Goal: Check status

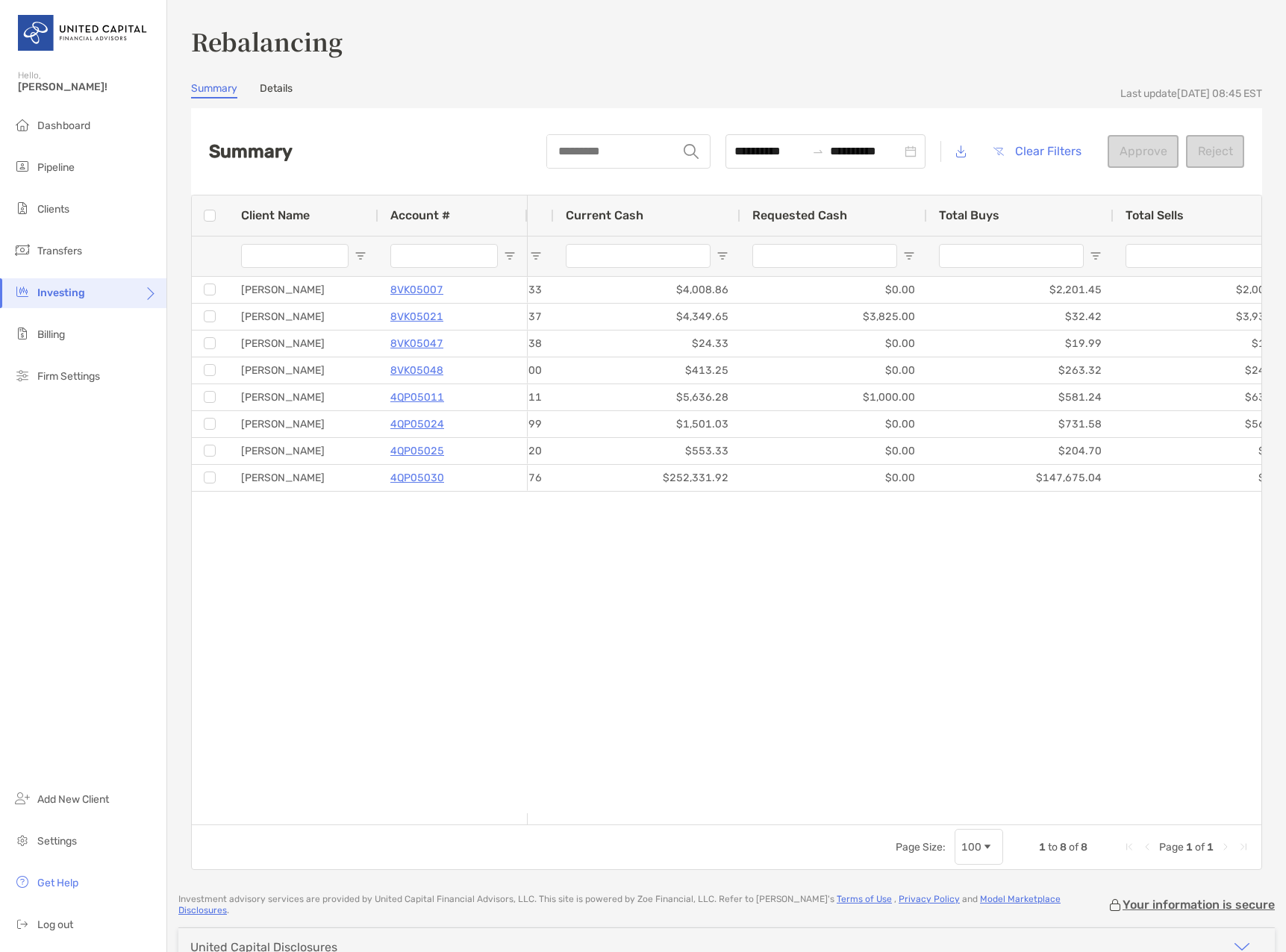
scroll to position [0, 721]
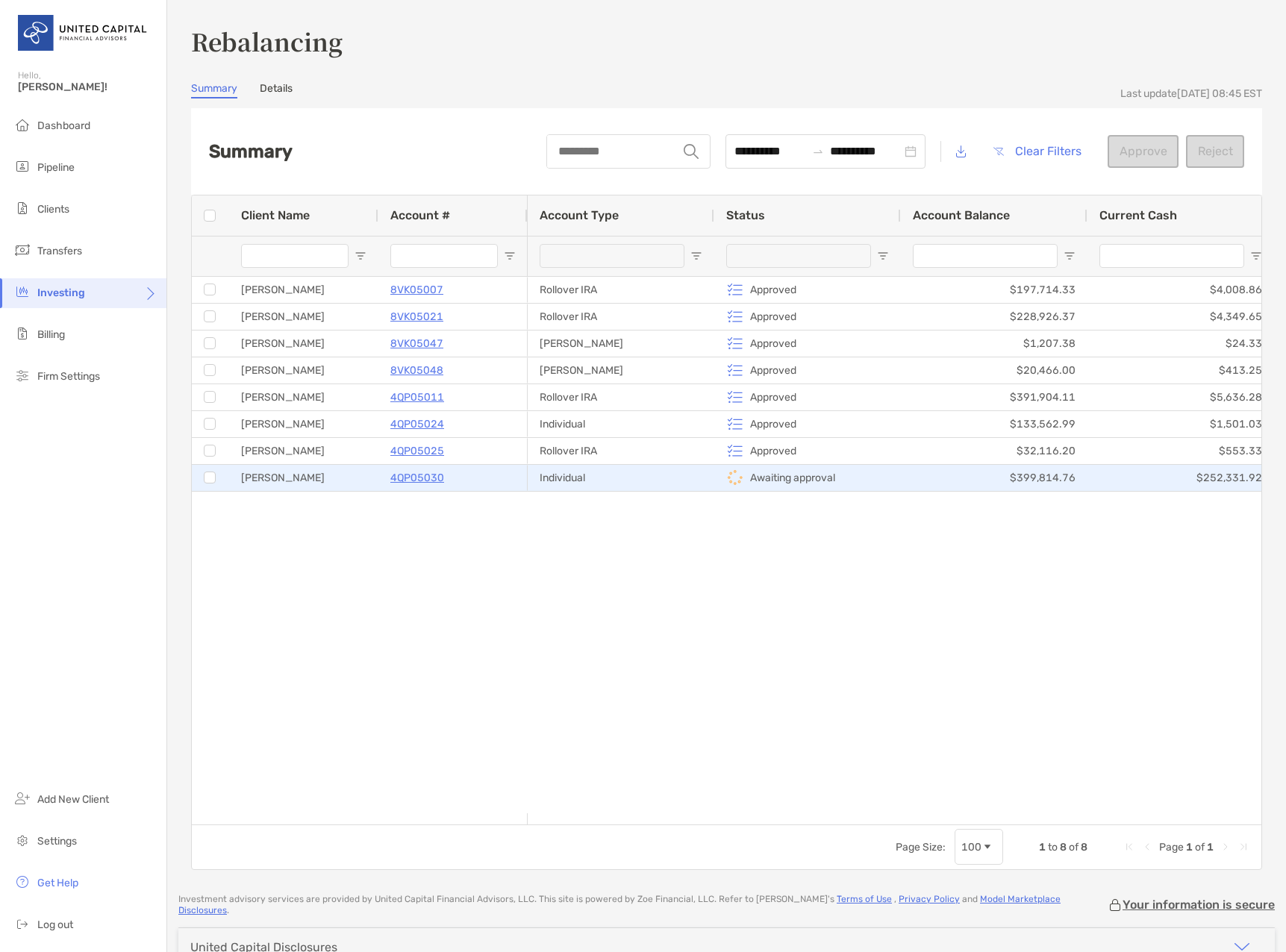
click at [398, 478] on p "4QP05030" at bounding box center [417, 478] width 54 height 19
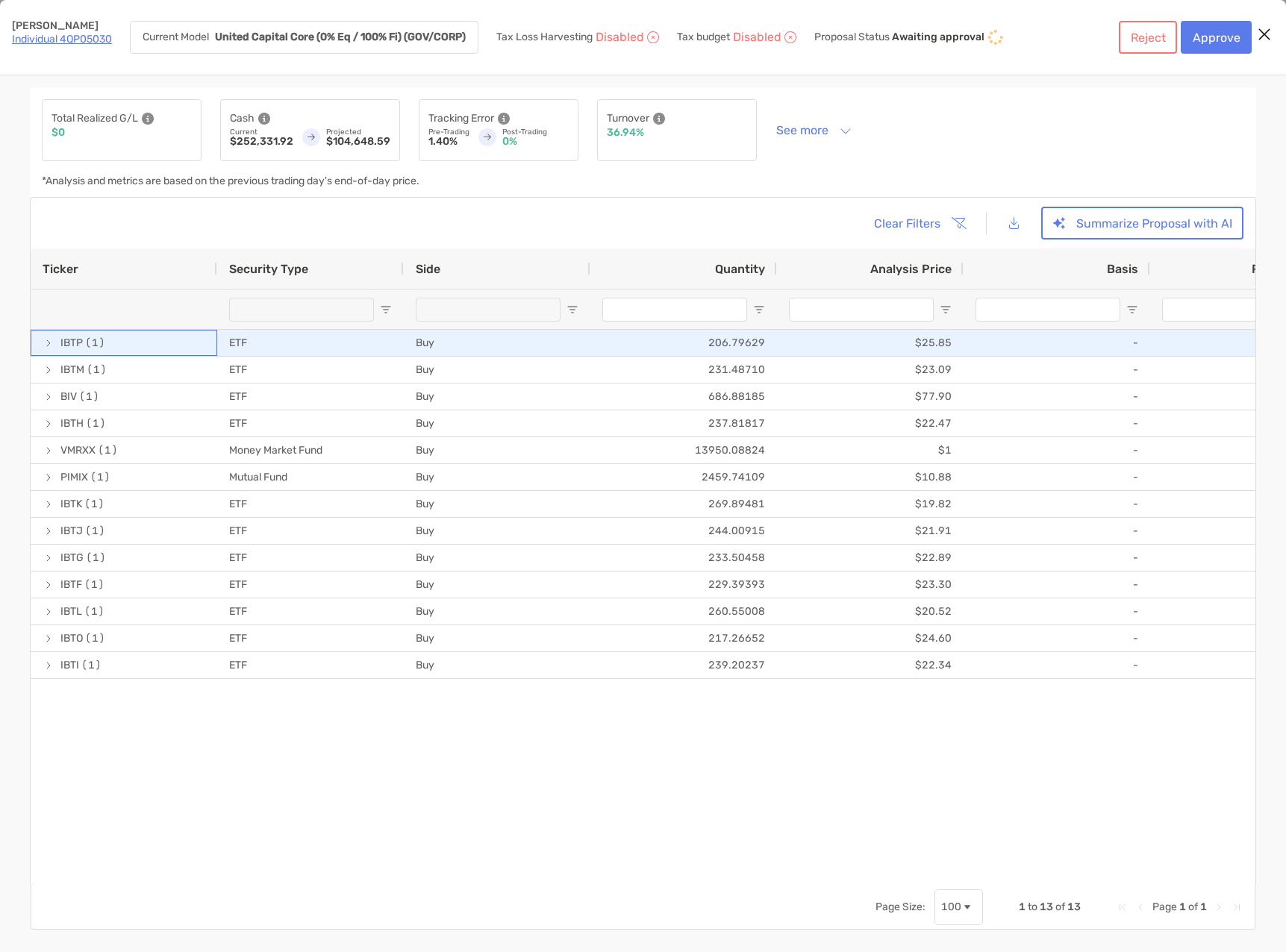
click at [50, 345] on span "[object Object]" at bounding box center [48, 342] width 12 height 12
click at [50, 344] on span "[object Object]" at bounding box center [48, 342] width 12 height 12
